Goal: Use online tool/utility

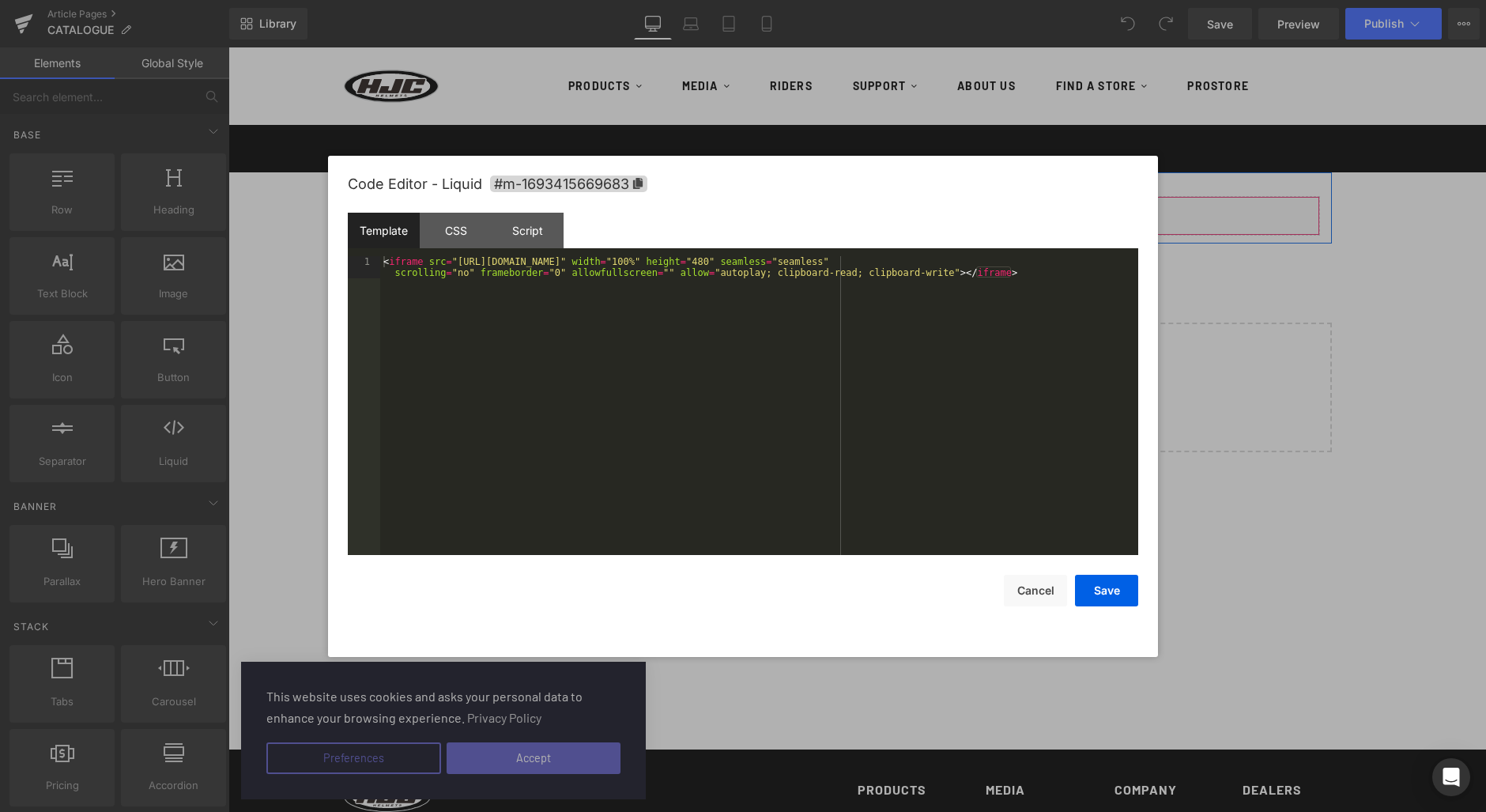
click at [873, 209] on icon at bounding box center [879, 208] width 11 height 12
drag, startPoint x: 457, startPoint y: 259, endPoint x: 838, endPoint y: 261, distance: 381.0
click at [831, 259] on div "< iframe src = "[URL][DOMAIN_NAME]" width = "100%" height = "480" seamless = "s…" at bounding box center [760, 427] width 758 height 343
click at [1106, 602] on button "Save" at bounding box center [1107, 590] width 63 height 32
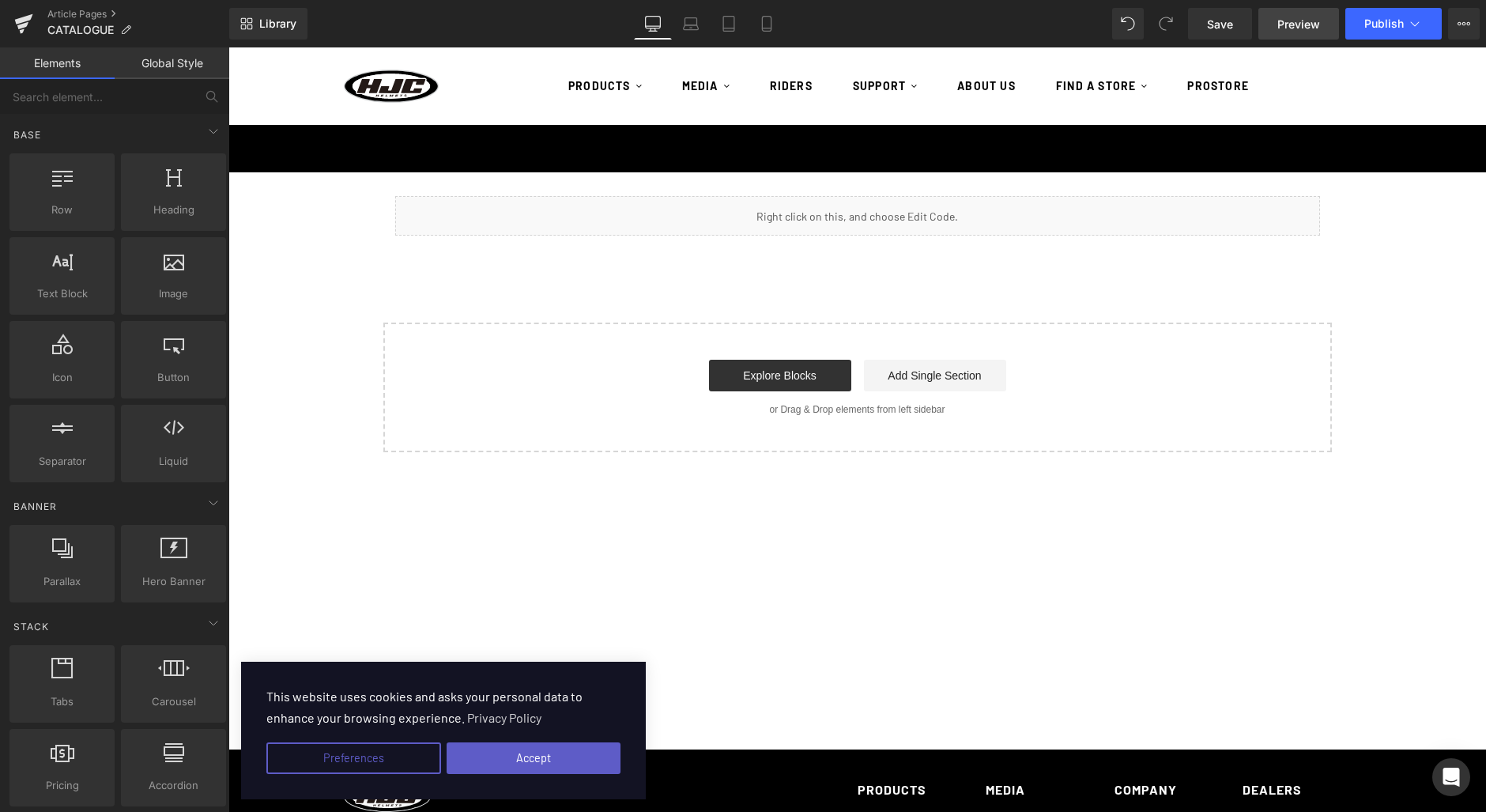
click at [1287, 30] on span "Preview" at bounding box center [1299, 24] width 43 height 17
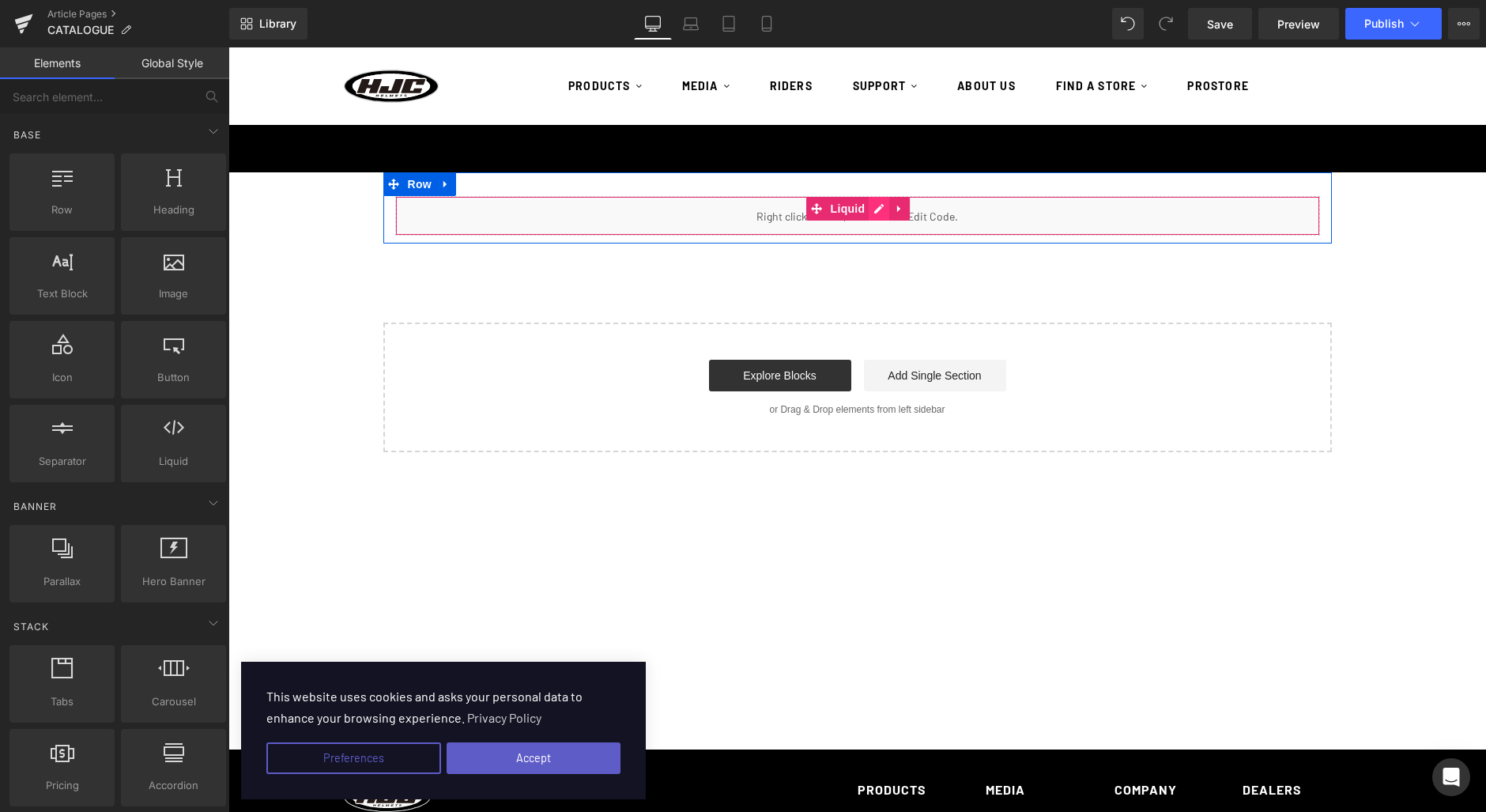
click at [867, 209] on div "Liquid" at bounding box center [857, 216] width 925 height 40
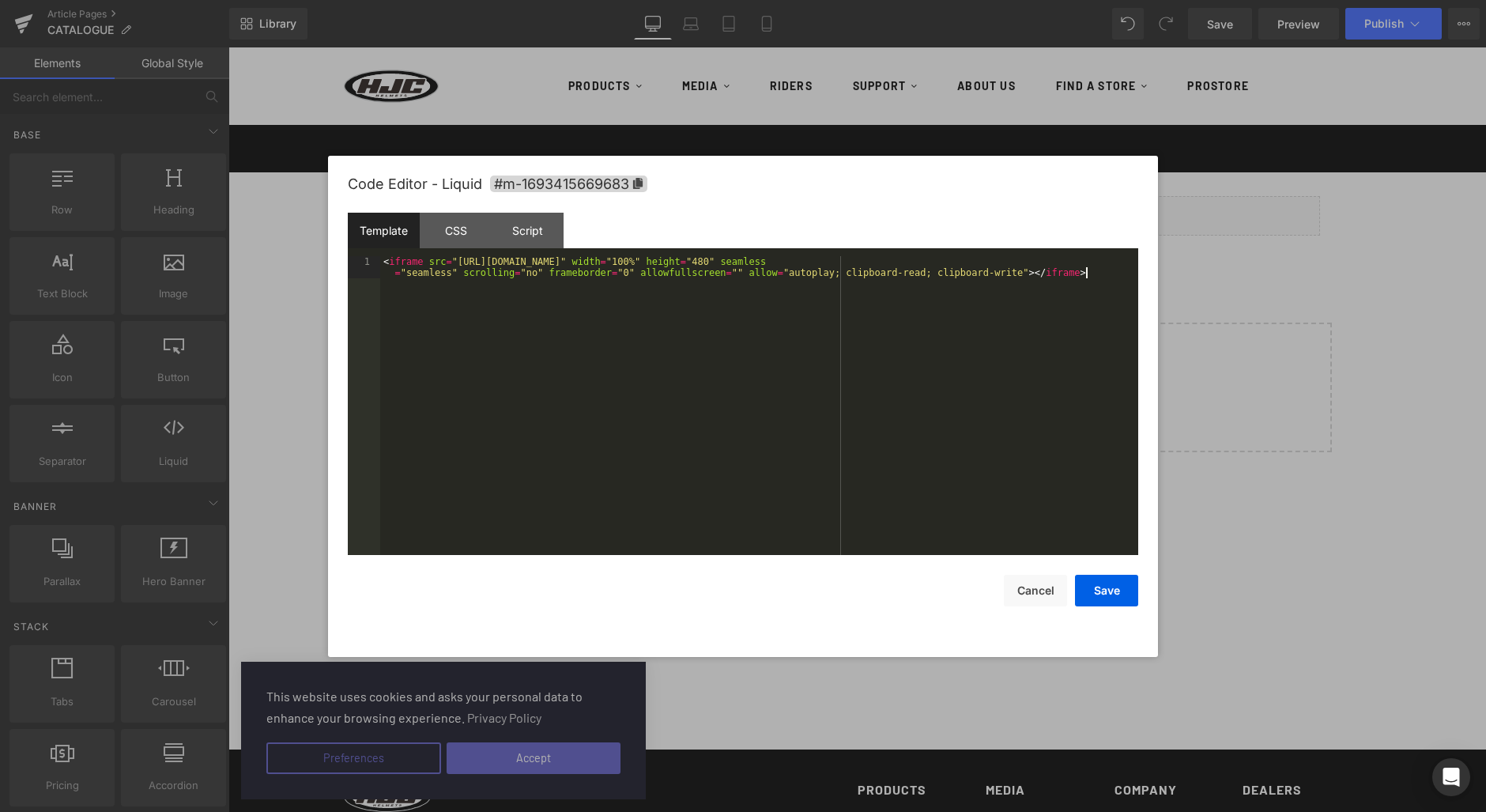
click at [833, 296] on div "< iframe src = "[URL][DOMAIN_NAME]" width = "100%" height = "480" seamless = "s…" at bounding box center [760, 427] width 758 height 343
click at [1109, 599] on button "Save" at bounding box center [1107, 590] width 63 height 32
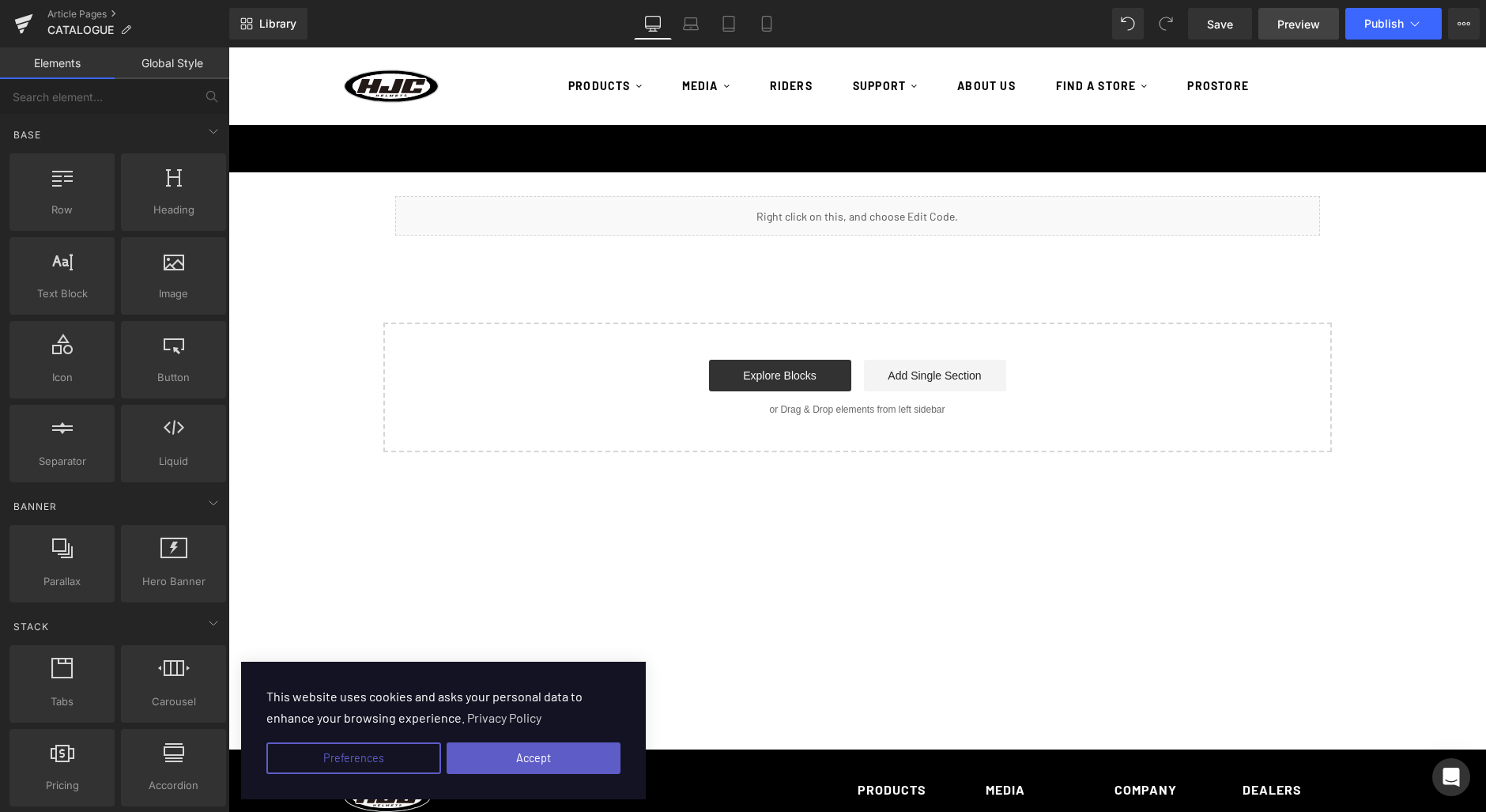
click at [1282, 22] on span "Preview" at bounding box center [1299, 24] width 43 height 17
